Goal: Task Accomplishment & Management: Use online tool/utility

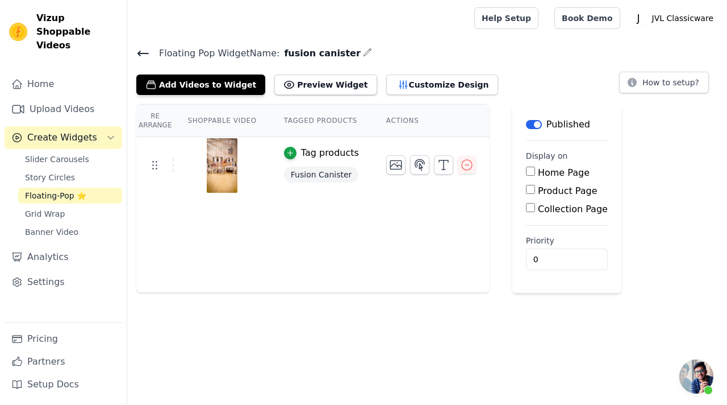
scroll to position [550, 0]
click at [530, 188] on input "Product Page" at bounding box center [530, 189] width 9 height 9
checkbox input "true"
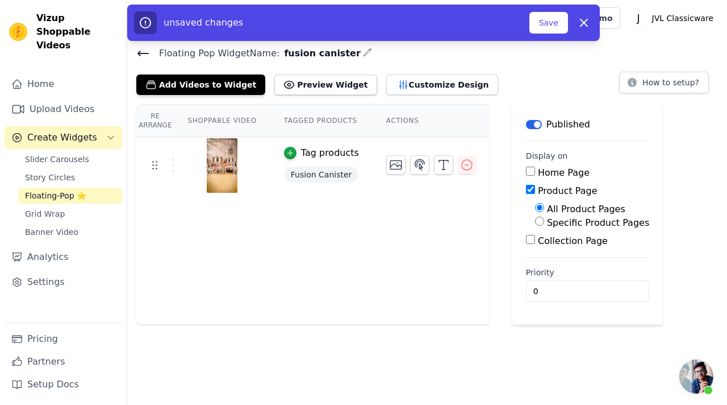
click at [539, 222] on input "Specific Product Pages" at bounding box center [539, 221] width 9 height 9
radio input "true"
click at [544, 248] on button "Select Products" at bounding box center [573, 248] width 76 height 19
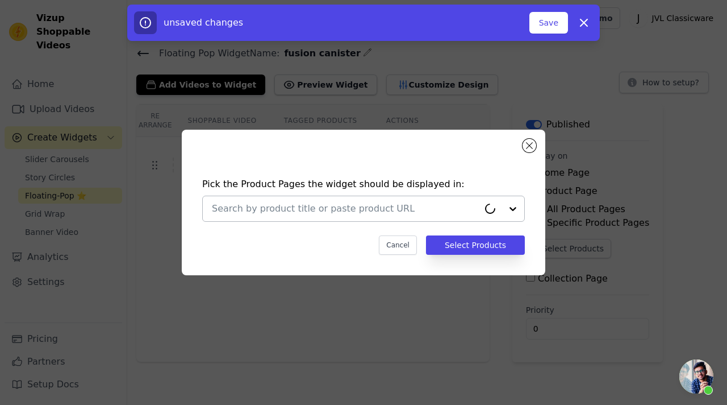
click at [415, 208] on input "text" at bounding box center [345, 209] width 267 height 14
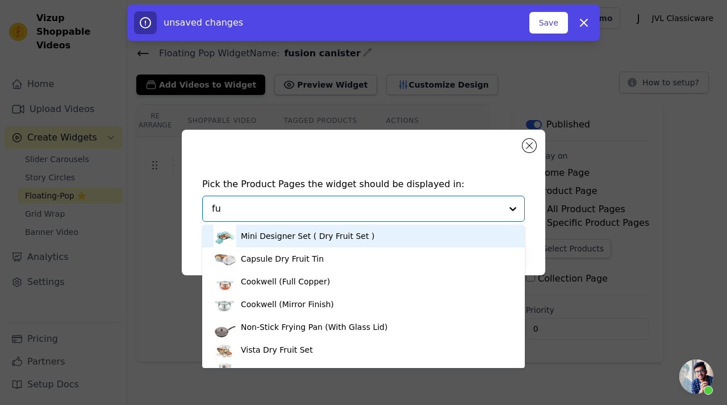
type input "fus"
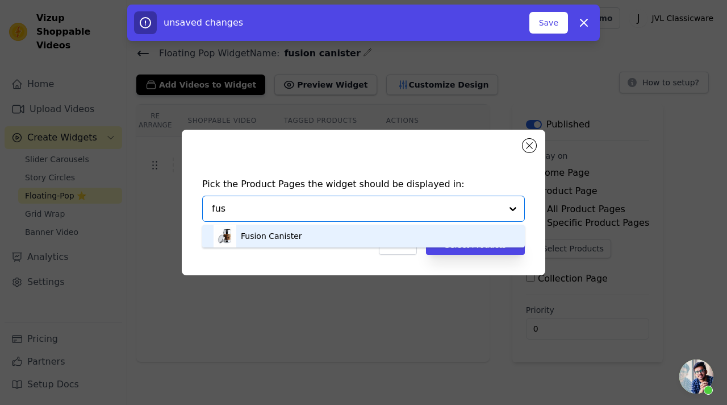
click at [330, 236] on div "Fusion Canister" at bounding box center [364, 235] width 300 height 23
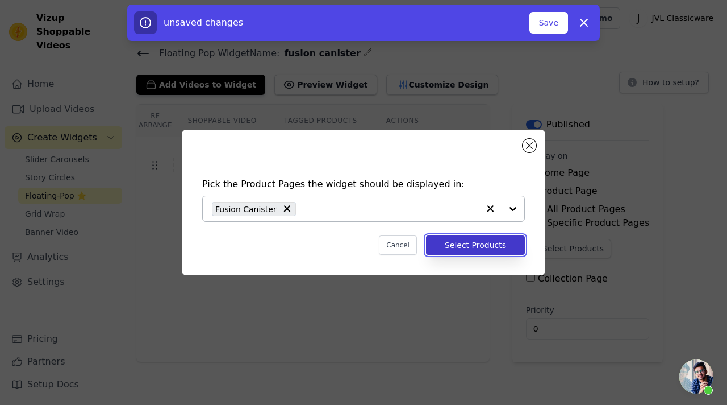
click at [470, 252] on button "Select Products" at bounding box center [475, 244] width 99 height 19
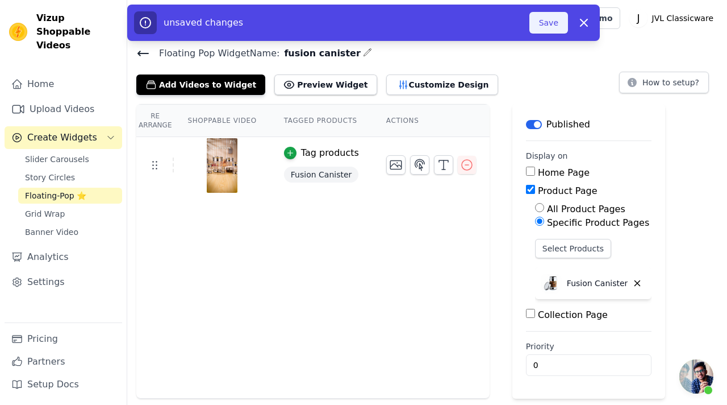
click at [552, 15] on button "Save" at bounding box center [549, 23] width 39 height 22
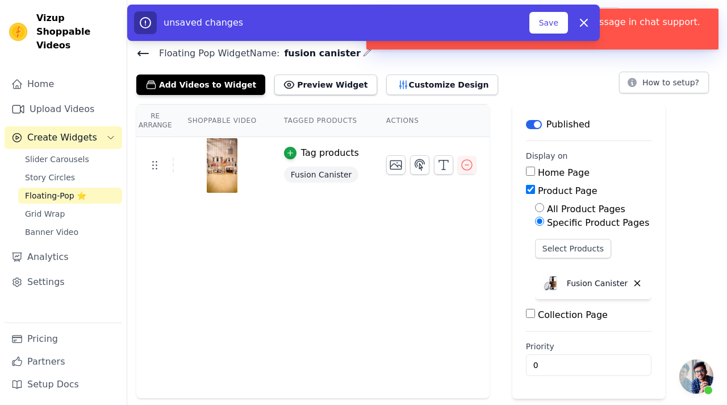
click at [140, 50] on icon at bounding box center [143, 54] width 14 height 14
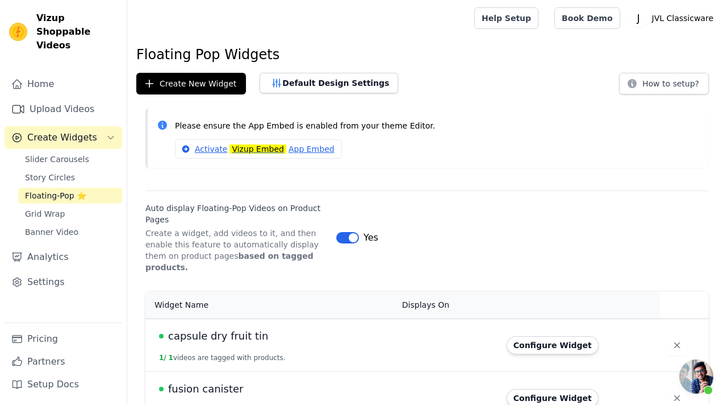
scroll to position [550, 0]
